Goal: Navigation & Orientation: Find specific page/section

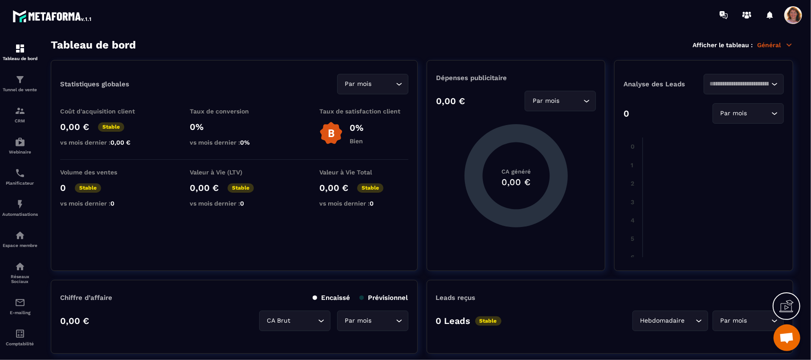
scroll to position [1646, 0]
click at [790, 45] on icon at bounding box center [789, 45] width 5 height 2
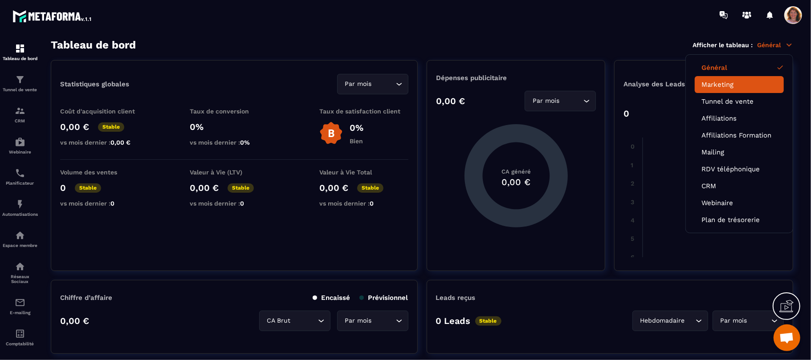
click at [735, 83] on link "Marketing" at bounding box center [740, 85] width 76 height 8
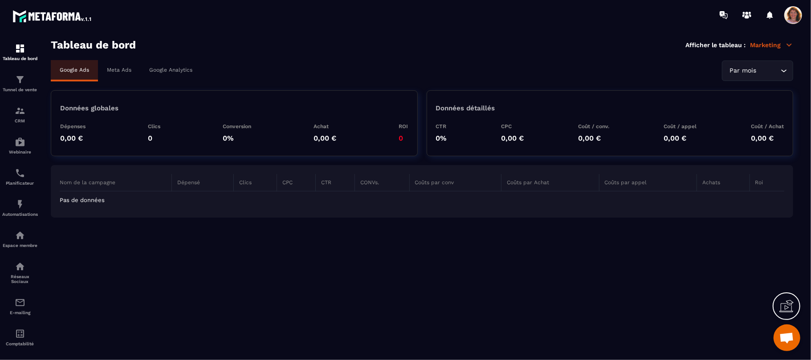
click at [790, 45] on icon at bounding box center [789, 45] width 5 height 2
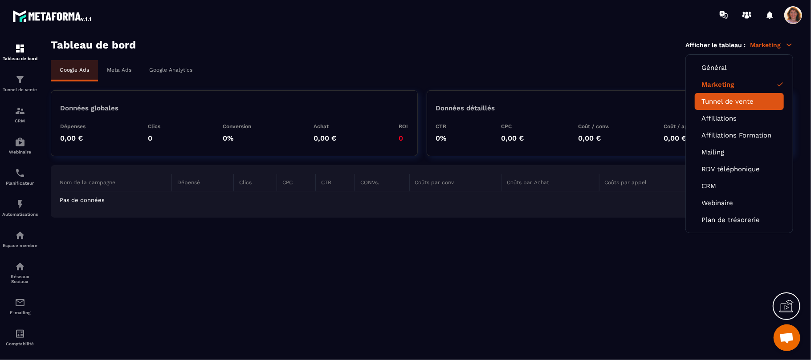
click at [752, 98] on link "Tunnel de vente" at bounding box center [740, 102] width 76 height 8
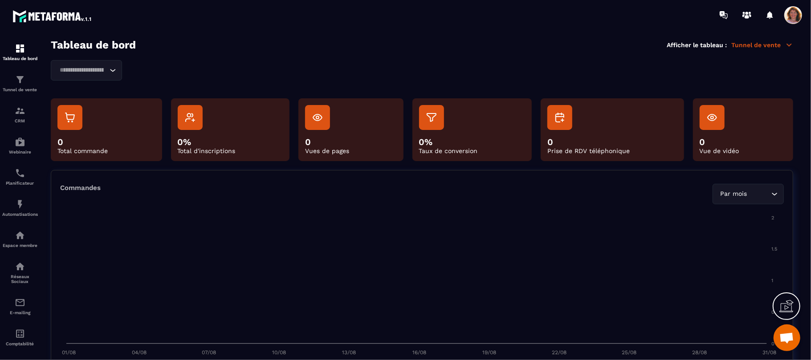
click at [788, 45] on icon at bounding box center [789, 45] width 8 height 8
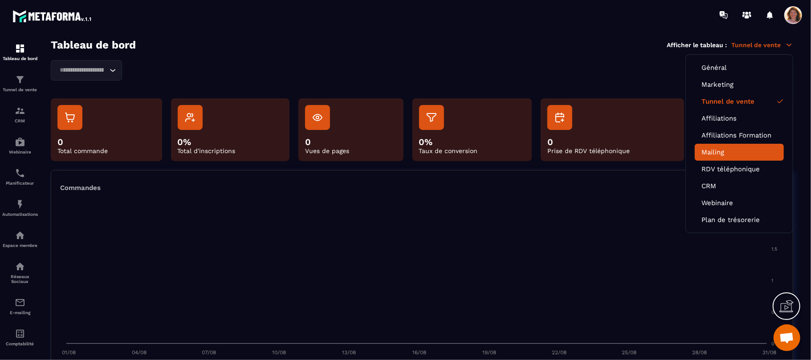
click at [733, 144] on li "Mailing" at bounding box center [739, 152] width 89 height 17
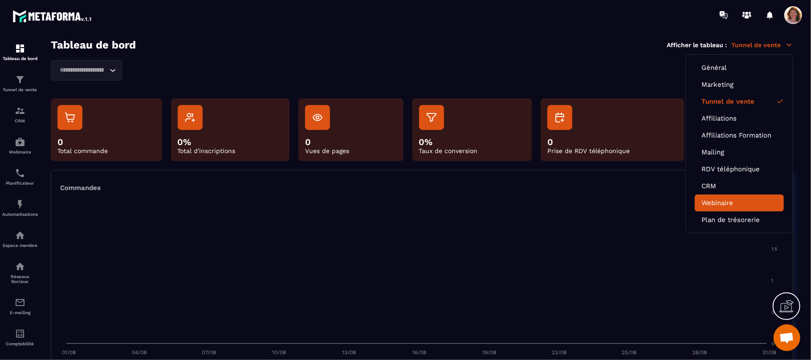
click at [724, 203] on link "Webinaire" at bounding box center [740, 203] width 76 height 8
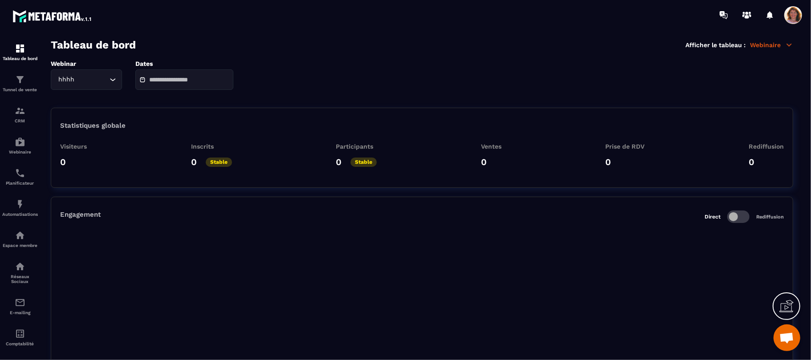
click at [783, 46] on p "Webinaire" at bounding box center [771, 45] width 43 height 8
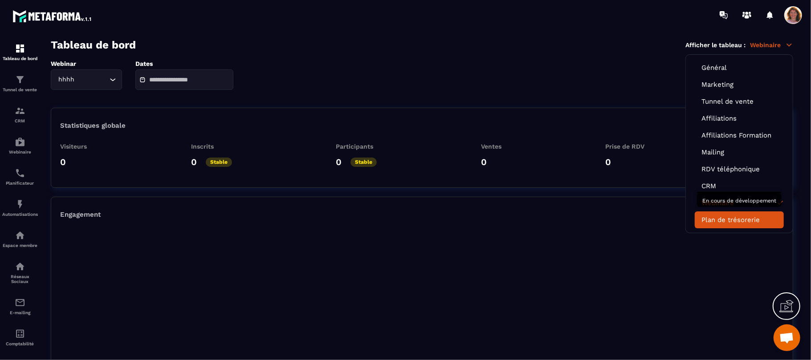
click at [753, 218] on link "Plan de trésorerie" at bounding box center [740, 220] width 76 height 8
click at [745, 216] on link "Plan de trésorerie" at bounding box center [740, 220] width 76 height 8
click at [735, 217] on link "Plan de trésorerie" at bounding box center [740, 220] width 76 height 8
click at [603, 214] on div "Engagement Direct Rediffusion" at bounding box center [422, 217] width 724 height 12
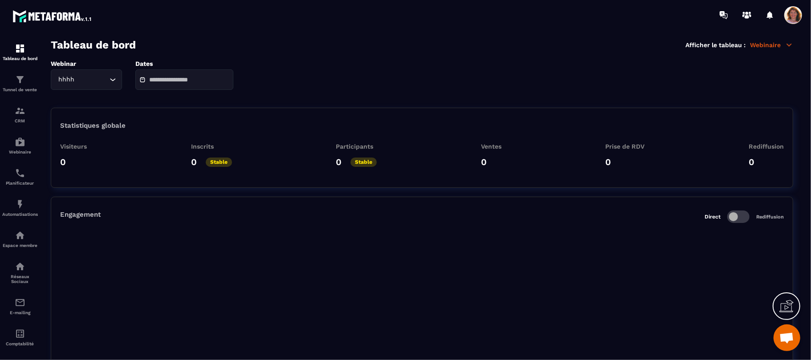
click at [786, 344] on span "Ouvrir le chat" at bounding box center [787, 339] width 15 height 12
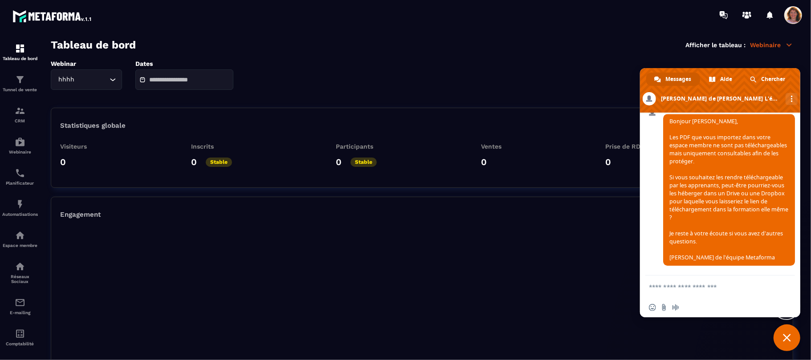
click at [786, 344] on span "Fermer le chat" at bounding box center [787, 338] width 27 height 27
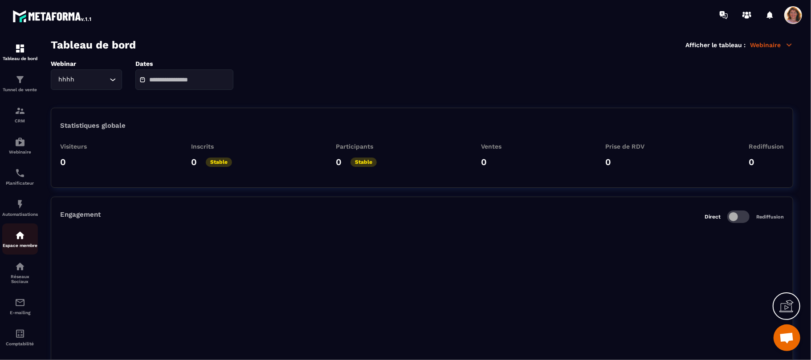
click at [18, 244] on div "Espace membre" at bounding box center [20, 239] width 36 height 18
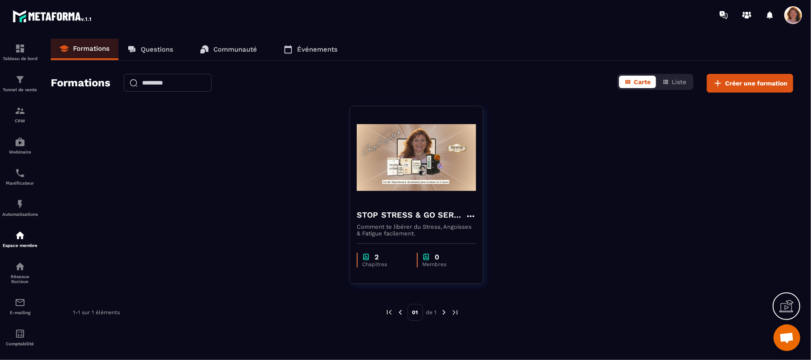
click at [228, 54] on link "Communauté" at bounding box center [228, 49] width 75 height 21
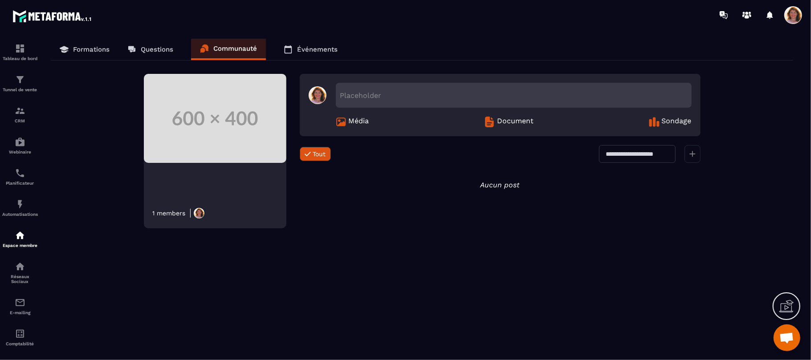
click at [163, 52] on p "Questions" at bounding box center [157, 49] width 33 height 8
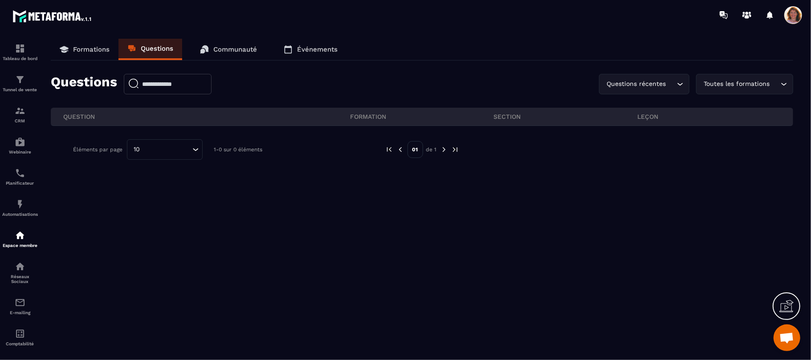
click at [233, 48] on p "Communauté" at bounding box center [235, 49] width 44 height 8
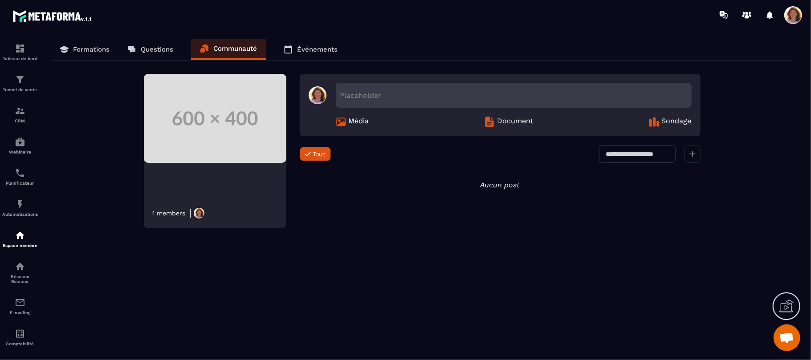
click at [318, 49] on p "Événements" at bounding box center [317, 49] width 41 height 8
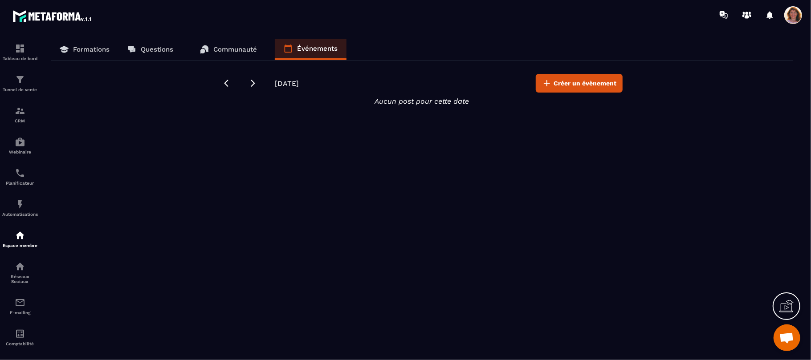
click at [213, 52] on link "Communauté" at bounding box center [228, 49] width 75 height 21
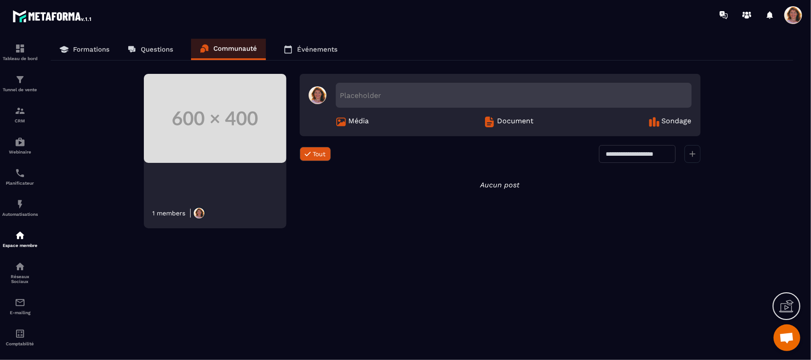
click at [783, 342] on span "Ouvrir le chat" at bounding box center [787, 339] width 15 height 12
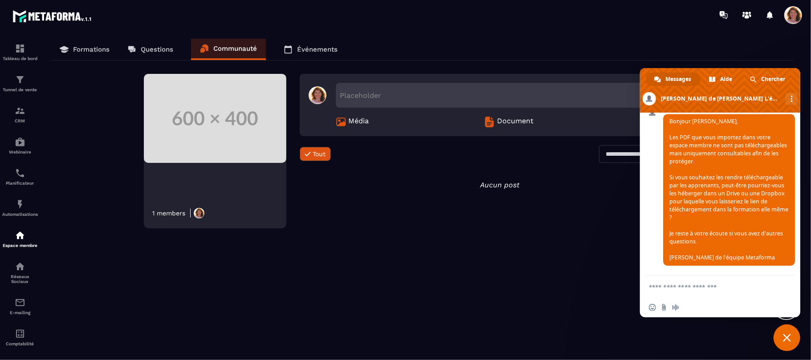
click at [783, 342] on span "Fermer le chat" at bounding box center [787, 338] width 8 height 8
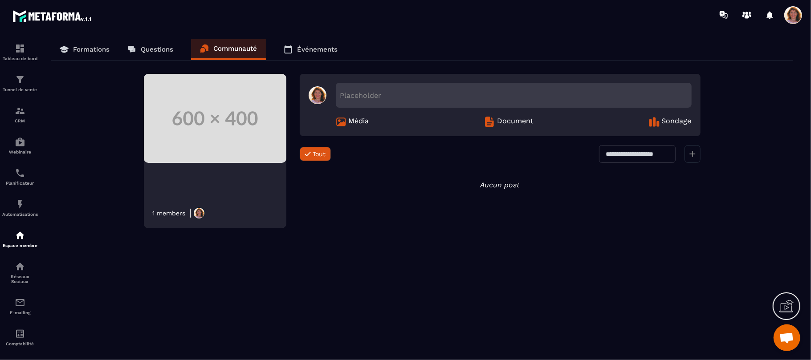
click at [788, 305] on icon at bounding box center [789, 305] width 9 height 10
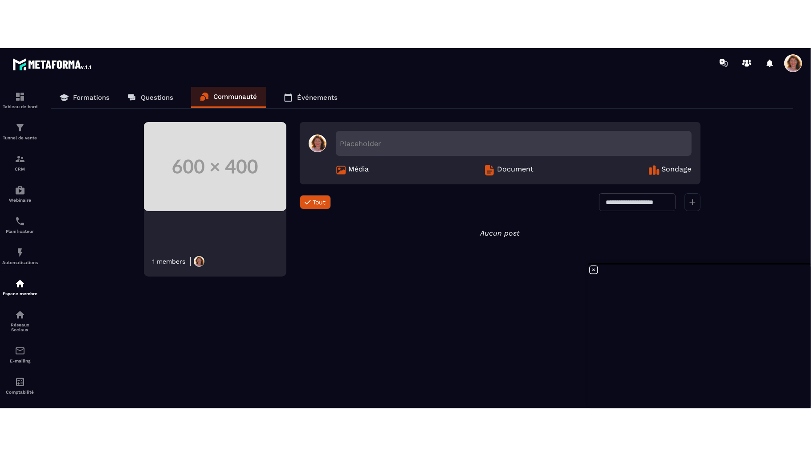
scroll to position [1569, 0]
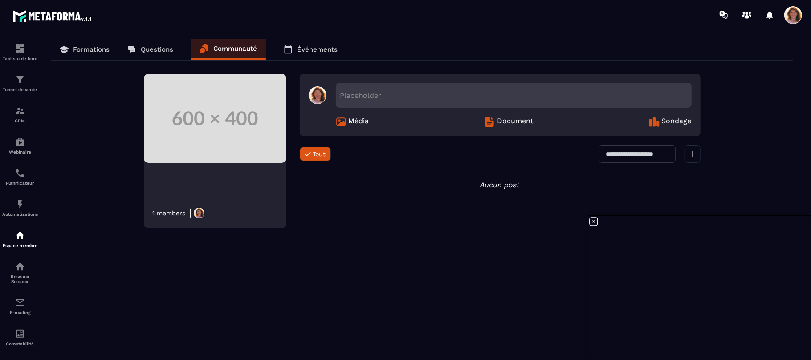
click at [88, 47] on p "Formations" at bounding box center [91, 49] width 37 height 8
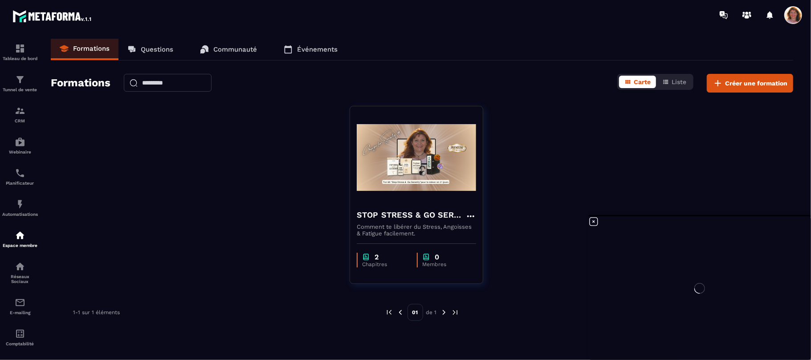
click at [155, 49] on p "Questions" at bounding box center [157, 49] width 33 height 8
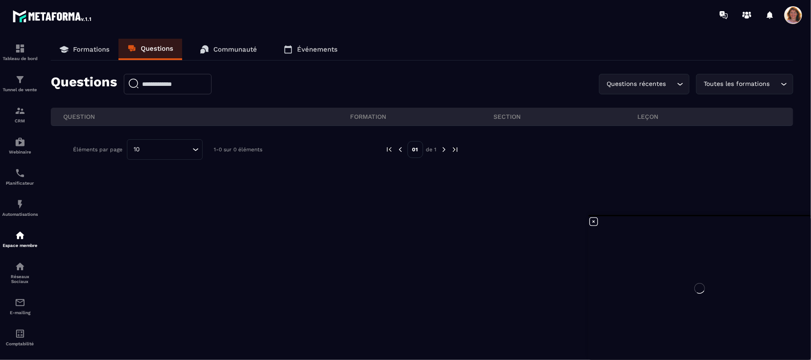
click at [248, 49] on p "Communauté" at bounding box center [235, 49] width 44 height 8
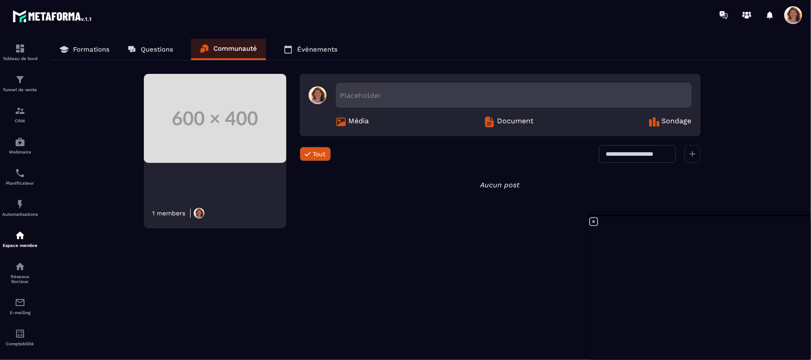
scroll to position [1569, 0]
click at [24, 238] on img at bounding box center [20, 235] width 11 height 11
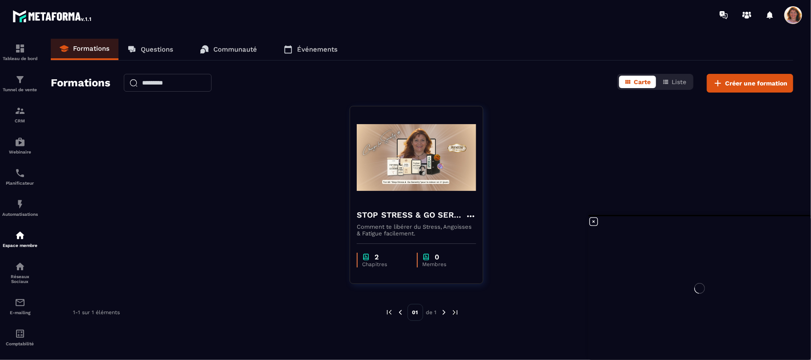
click at [252, 47] on p "Communauté" at bounding box center [235, 49] width 44 height 8
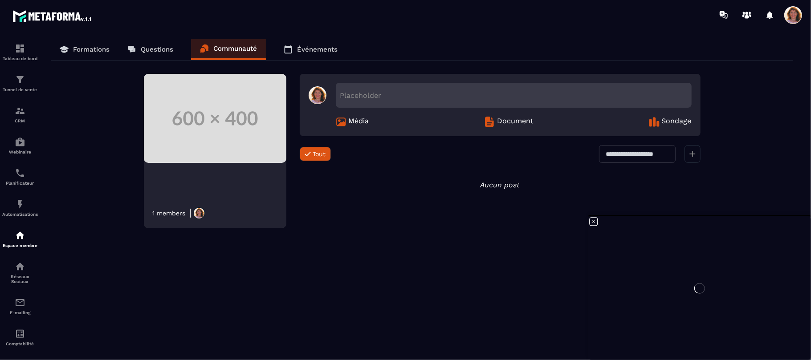
click at [318, 50] on p "Événements" at bounding box center [317, 49] width 41 height 8
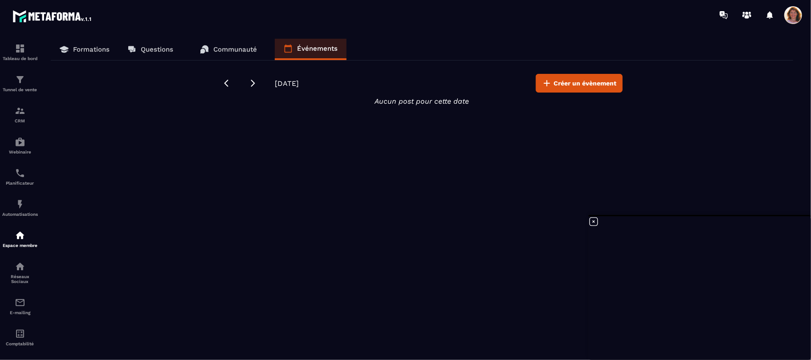
click at [88, 52] on p "Formations" at bounding box center [91, 49] width 37 height 8
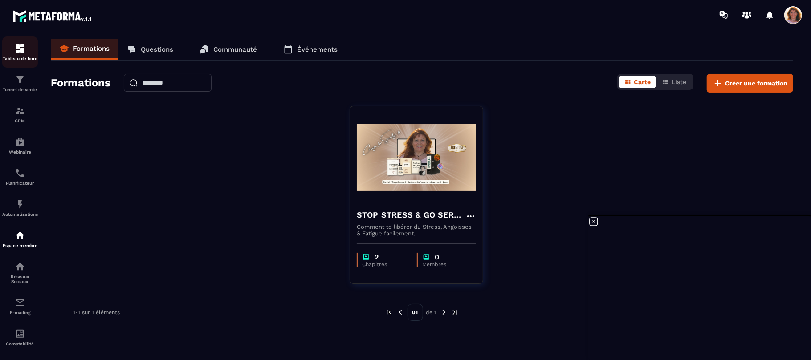
click at [20, 50] on img at bounding box center [20, 48] width 11 height 11
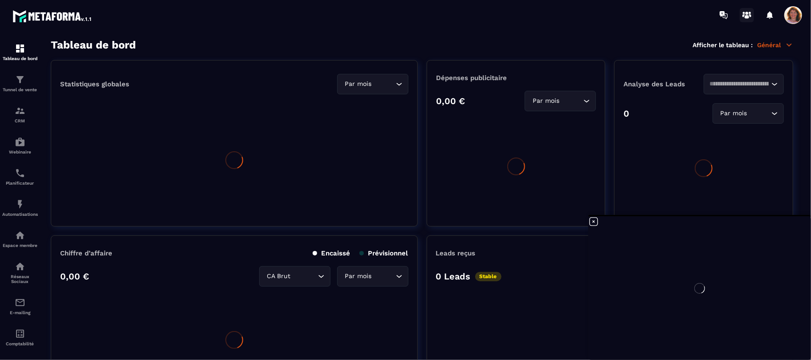
click at [788, 43] on icon at bounding box center [789, 45] width 8 height 8
click at [749, 13] on icon at bounding box center [747, 15] width 14 height 14
